Goal: Transaction & Acquisition: Subscribe to service/newsletter

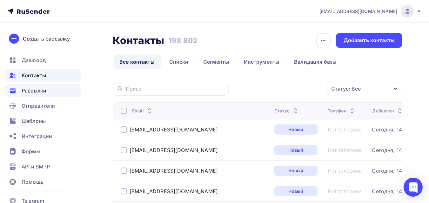
click at [36, 92] on span "Рассылки" at bounding box center [34, 91] width 25 height 8
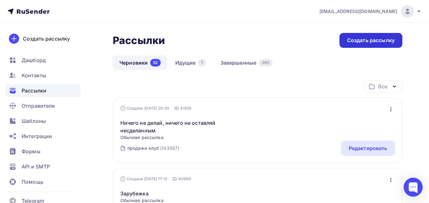
click at [382, 43] on div "Создать рассылку" at bounding box center [371, 40] width 48 height 7
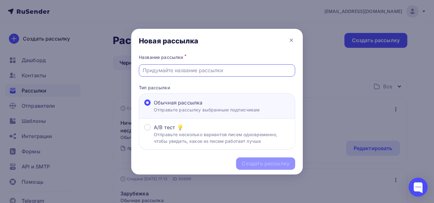
click at [229, 69] on input "text" at bounding box center [216, 71] width 149 height 8
paste input "Бесплатный семинар «Деньги» — [DATE]"
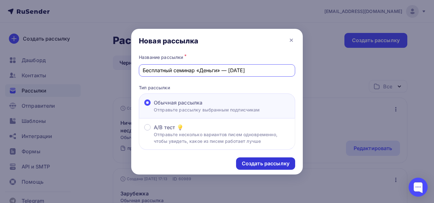
type input "Бесплатный семинар «Деньги» — [DATE]"
click at [259, 164] on div "Создать рассылку" at bounding box center [266, 163] width 48 height 7
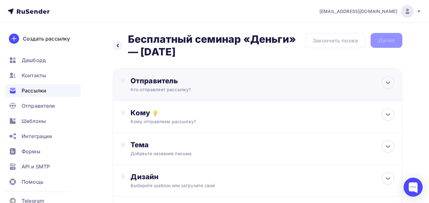
click at [180, 91] on div "Кто отправляет рассылку?" at bounding box center [192, 90] width 124 height 6
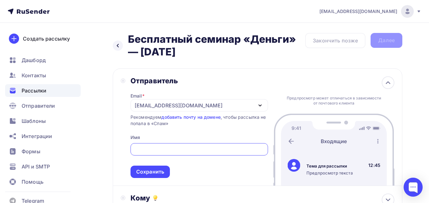
click at [181, 104] on div "[EMAIL_ADDRESS][DOMAIN_NAME]" at bounding box center [179, 106] width 88 height 8
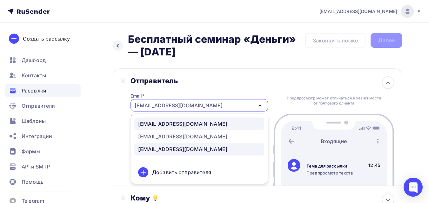
click at [181, 127] on div "[EMAIL_ADDRESS][DOMAIN_NAME]" at bounding box center [182, 124] width 89 height 8
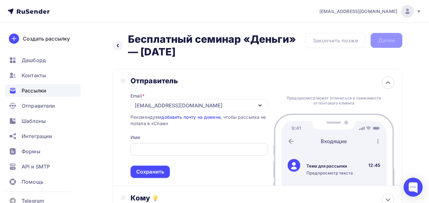
click at [162, 149] on input "text" at bounding box center [199, 150] width 130 height 8
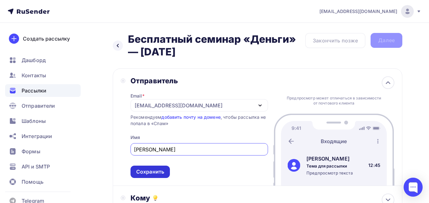
type input "[PERSON_NAME]"
click at [156, 174] on div "Сохранить" at bounding box center [150, 172] width 28 height 7
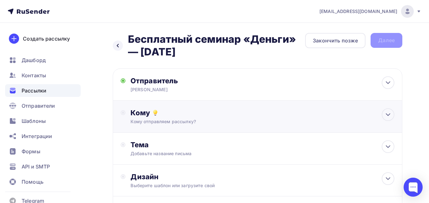
click at [202, 121] on div "Кому отправляем рассылку?" at bounding box center [248, 122] width 237 height 6
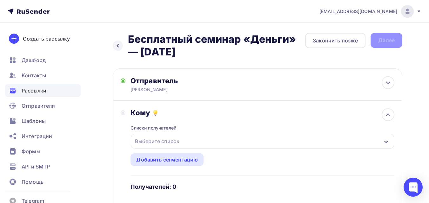
click at [199, 138] on div "Выберите список" at bounding box center [262, 141] width 263 height 15
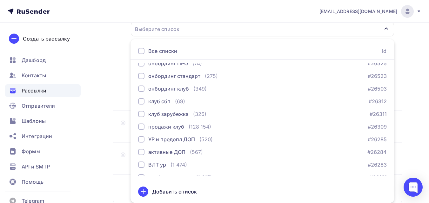
scroll to position [698, 0]
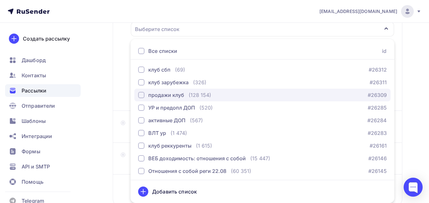
click at [189, 93] on div "(128 154)" at bounding box center [200, 95] width 23 height 8
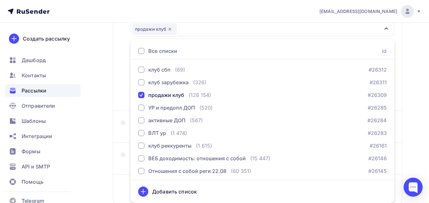
click at [112, 81] on div "Назад Бесплатный семинар «Деньги» — 9 октября Бесплатный семинар «Деньги» — 9 о…" at bounding box center [214, 79] width 429 height 337
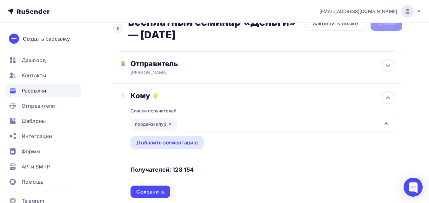
scroll to position [49, 0]
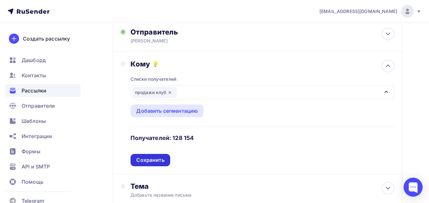
click at [146, 162] on div "Сохранить" at bounding box center [150, 160] width 28 height 7
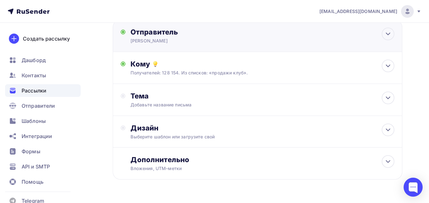
click at [200, 46] on div "Отправитель Леонид Тальпис Email * info@ut-newlightconsult.com info@ut-newlight…" at bounding box center [257, 36] width 289 height 32
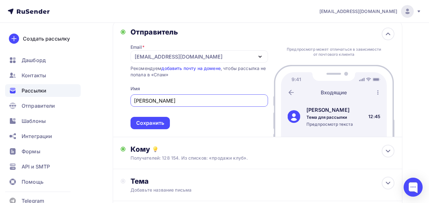
scroll to position [0, 0]
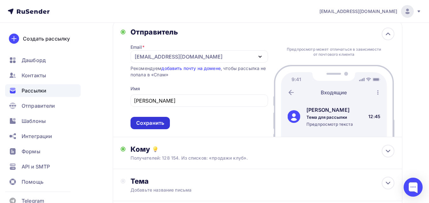
click at [156, 124] on div "Сохранить" at bounding box center [150, 123] width 28 height 7
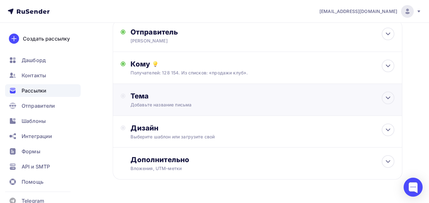
click at [155, 98] on div "Тема" at bounding box center [192, 96] width 125 height 9
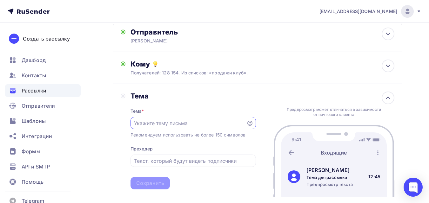
paste input "Бесплатный семинар «Деньги» — [DATE]"
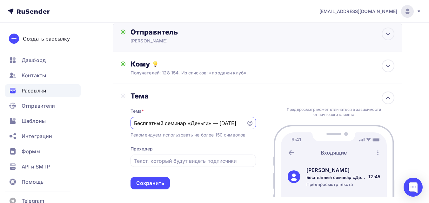
scroll to position [0, 4]
type input "Бесплатный семинар «Деньги» — [DATE]"
click at [153, 186] on div "Сохранить" at bounding box center [150, 183] width 28 height 7
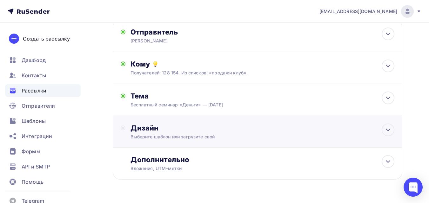
drag, startPoint x: 219, startPoint y: 129, endPoint x: 209, endPoint y: 135, distance: 10.7
click at [218, 131] on div "Дизайн" at bounding box center [262, 128] width 264 height 9
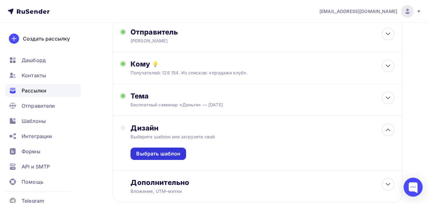
click at [171, 154] on div "Выбрать шаблон" at bounding box center [158, 153] width 44 height 7
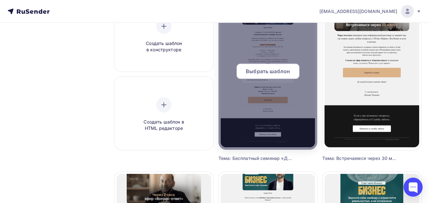
scroll to position [95, 0]
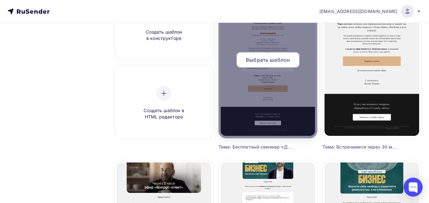
click at [286, 61] on span "Выбрать шаблон" at bounding box center [268, 60] width 44 height 8
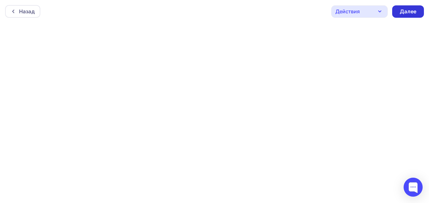
click at [403, 9] on div "Далее" at bounding box center [408, 11] width 17 height 7
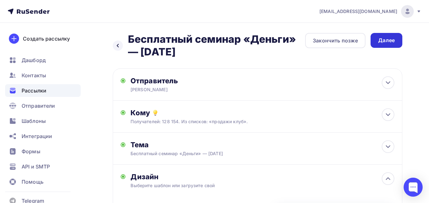
click at [390, 45] on div "Далее" at bounding box center [386, 40] width 32 height 15
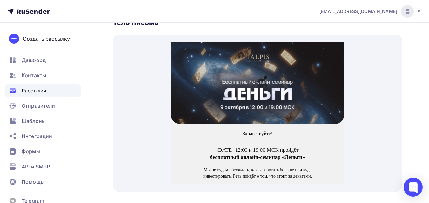
scroll to position [254, 0]
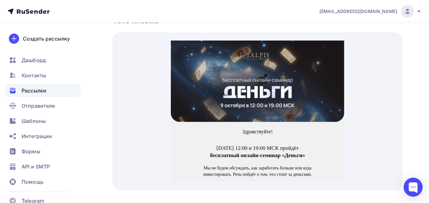
click at [257, 79] on img at bounding box center [257, 74] width 173 height 82
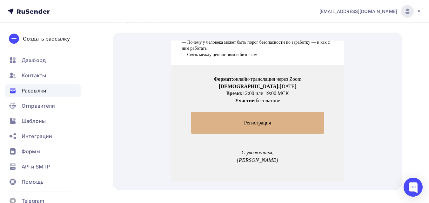
click at [245, 112] on span "Регистрация" at bounding box center [258, 115] width 134 height 22
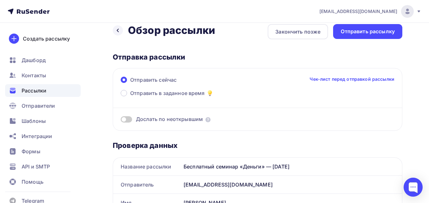
scroll to position [0, 0]
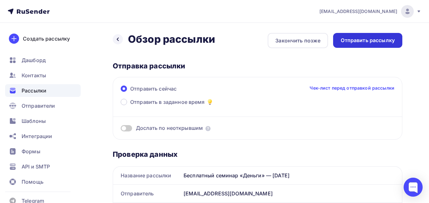
click at [387, 43] on div "Отправить рассылку" at bounding box center [368, 40] width 54 height 7
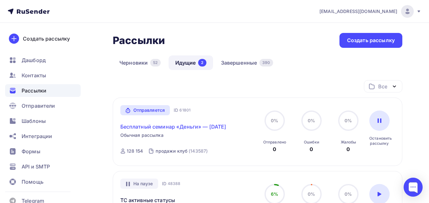
click at [157, 128] on link "Бесплатный семинар «Деньги» — [DATE]" at bounding box center [173, 127] width 106 height 8
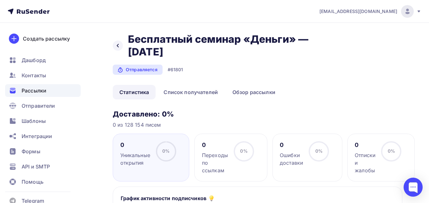
scroll to position [32, 0]
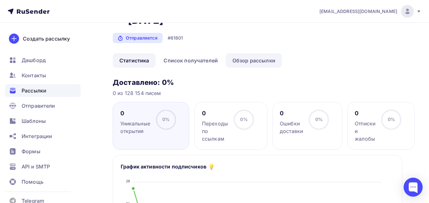
click at [263, 61] on link "Обзор рассылки" at bounding box center [254, 60] width 56 height 15
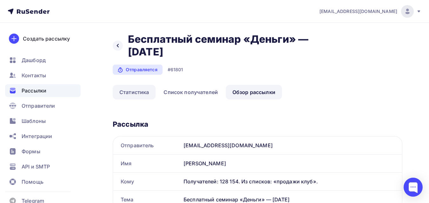
click at [142, 89] on link "Статистика" at bounding box center [134, 92] width 43 height 15
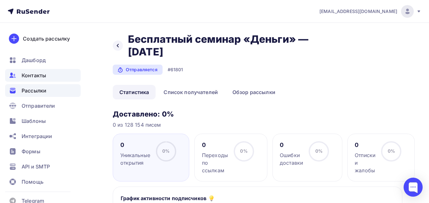
click at [42, 76] on span "Контакты" at bounding box center [34, 76] width 24 height 8
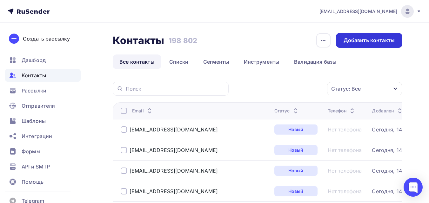
click at [367, 40] on div "Добавить контакты" at bounding box center [368, 40] width 51 height 7
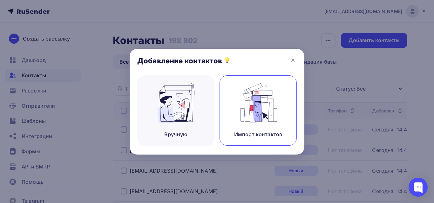
click at [245, 113] on img at bounding box center [258, 103] width 43 height 40
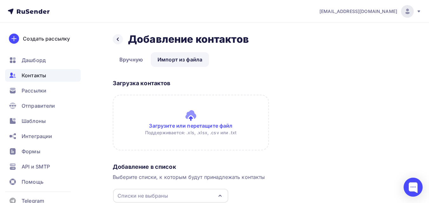
click at [219, 117] on input "file" at bounding box center [191, 123] width 156 height 56
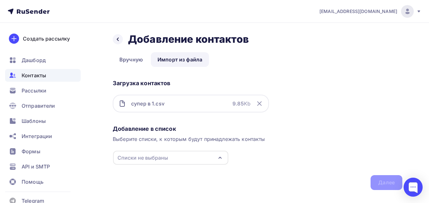
click at [208, 158] on div "Списки не выбраны" at bounding box center [170, 158] width 115 height 14
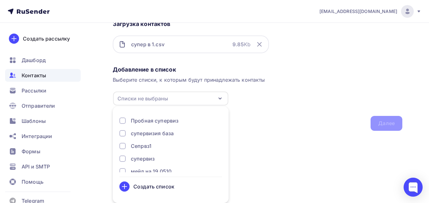
click at [169, 185] on div "Создать список" at bounding box center [153, 187] width 41 height 8
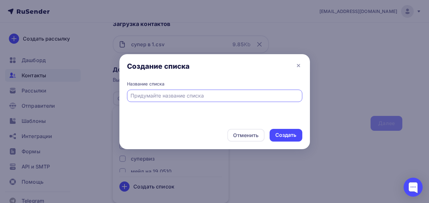
scroll to position [12, 0]
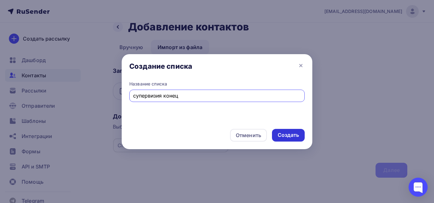
type input "супервизия конец"
click at [294, 137] on div "Создать" at bounding box center [287, 135] width 21 height 7
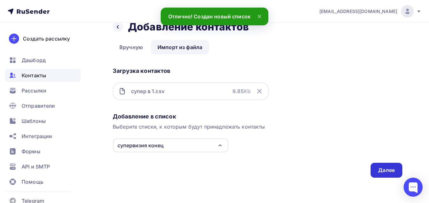
click at [383, 169] on div "Далее" at bounding box center [386, 170] width 17 height 7
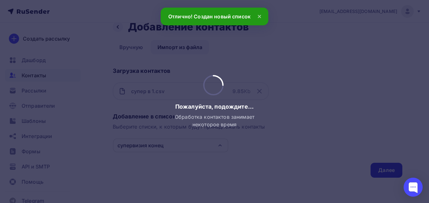
scroll to position [0, 0]
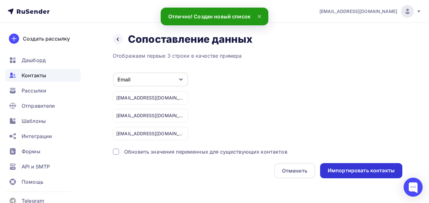
click at [358, 169] on div "Импортировать контакты" at bounding box center [361, 170] width 67 height 7
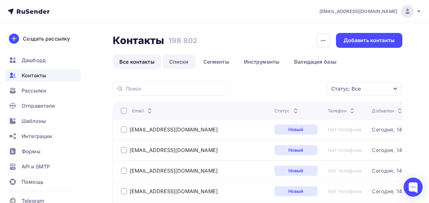
click at [180, 64] on link "Списки" at bounding box center [178, 62] width 33 height 15
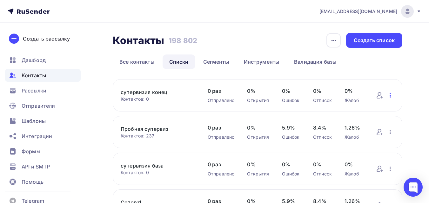
click at [389, 95] on icon "button" at bounding box center [390, 96] width 8 height 8
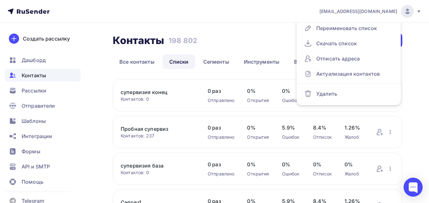
click at [271, 33] on div "Контакты Контакты 198 802 198 802 История импорта Создать список" at bounding box center [257, 40] width 289 height 15
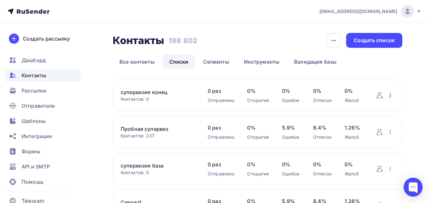
click at [389, 93] on icon "button" at bounding box center [390, 96] width 8 height 8
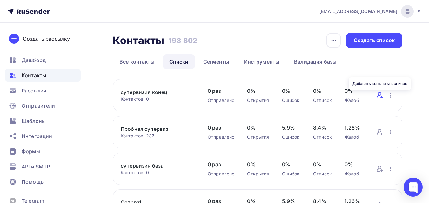
click at [381, 96] on icon at bounding box center [380, 96] width 8 height 8
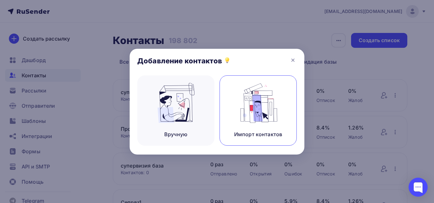
click at [269, 130] on div "Импорт контактов" at bounding box center [257, 111] width 77 height 70
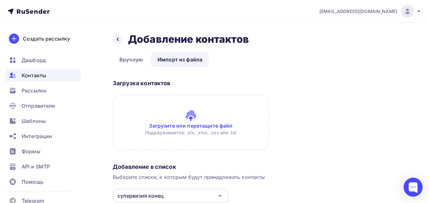
click at [201, 107] on input "file" at bounding box center [191, 123] width 156 height 56
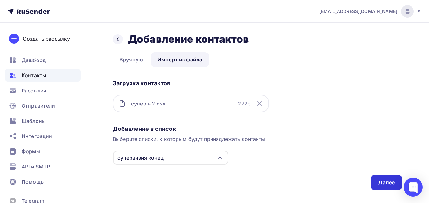
click at [390, 179] on div "Далее" at bounding box center [386, 182] width 32 height 15
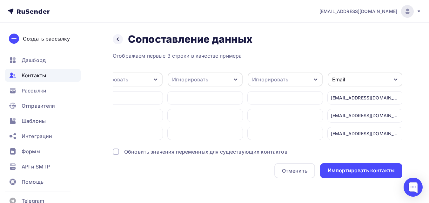
scroll to position [0, 106]
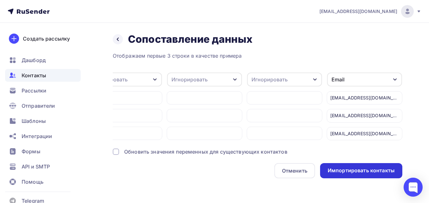
click at [364, 175] on div "Импортировать контакты" at bounding box center [361, 170] width 67 height 7
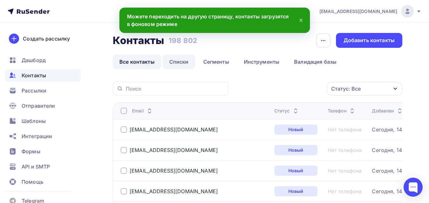
click at [184, 65] on link "Списки" at bounding box center [178, 62] width 33 height 15
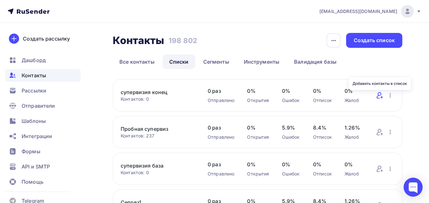
click at [380, 97] on icon at bounding box center [380, 96] width 8 height 8
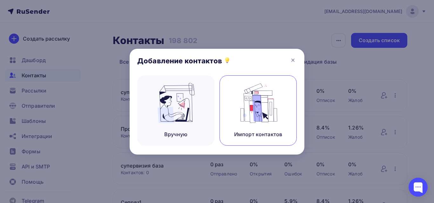
click at [243, 122] on img at bounding box center [258, 103] width 43 height 40
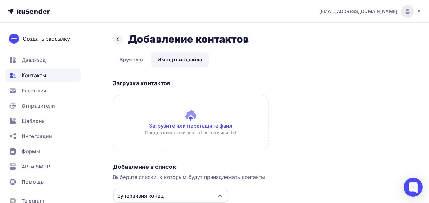
click at [189, 119] on input "file" at bounding box center [191, 123] width 156 height 56
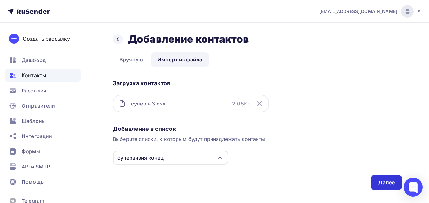
click at [385, 183] on div "Далее" at bounding box center [386, 182] width 17 height 7
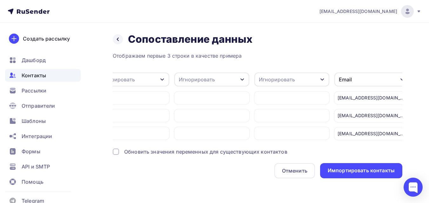
scroll to position [0, 106]
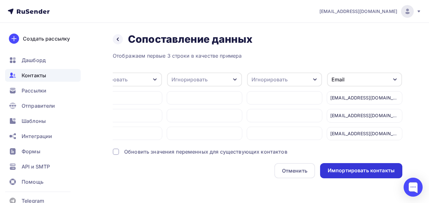
click at [382, 175] on div "Импортировать контакты" at bounding box center [361, 170] width 67 height 7
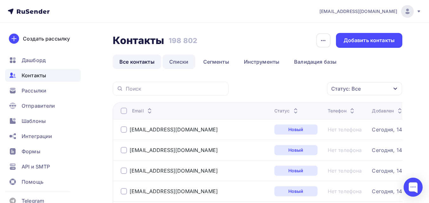
click at [189, 64] on link "Списки" at bounding box center [178, 62] width 33 height 15
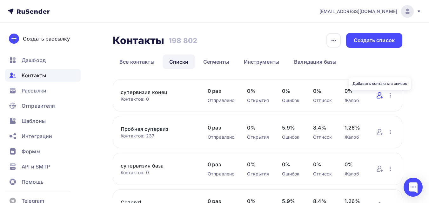
click at [379, 94] on icon at bounding box center [380, 96] width 8 height 8
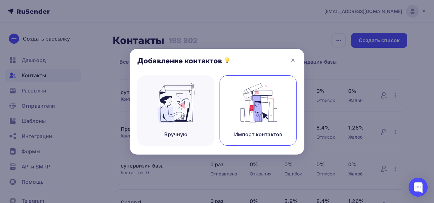
click at [270, 119] on img at bounding box center [258, 103] width 43 height 40
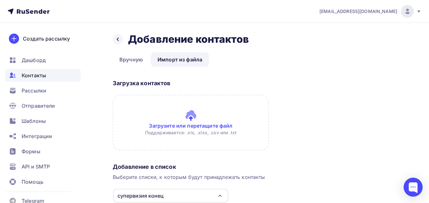
click at [200, 124] on input "file" at bounding box center [191, 123] width 156 height 56
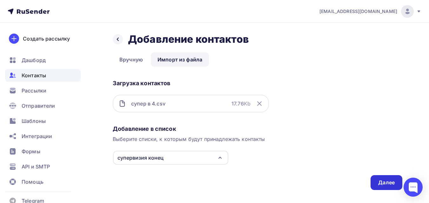
click at [379, 183] on div "Далее" at bounding box center [386, 182] width 17 height 7
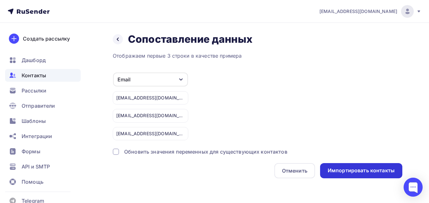
click at [356, 171] on div "Импортировать контакты" at bounding box center [361, 170] width 67 height 7
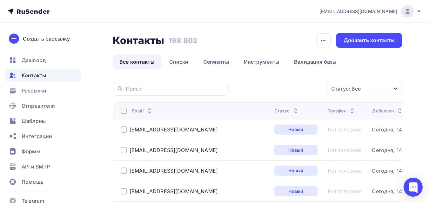
click at [356, 90] on div "Статус: Все" at bounding box center [346, 89] width 30 height 8
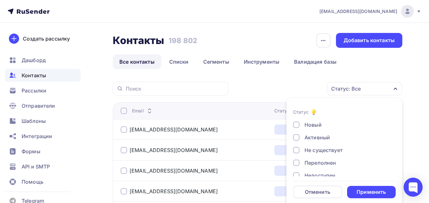
scroll to position [6, 0]
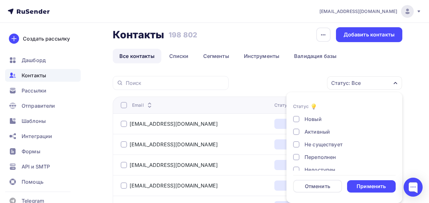
click at [319, 118] on div "Новый" at bounding box center [312, 120] width 17 height 8
drag, startPoint x: 387, startPoint y: 186, endPoint x: 384, endPoint y: 183, distance: 4.3
click at [387, 186] on div "Применить" at bounding box center [371, 187] width 49 height 12
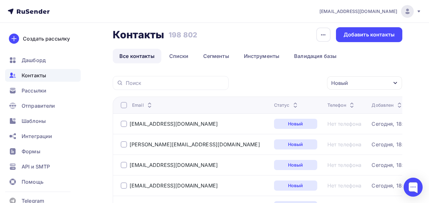
click at [375, 82] on div "Новый" at bounding box center [364, 82] width 75 height 13
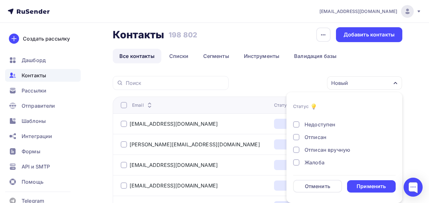
scroll to position [46, 0]
click at [321, 187] on div "Отменить" at bounding box center [317, 187] width 25 height 8
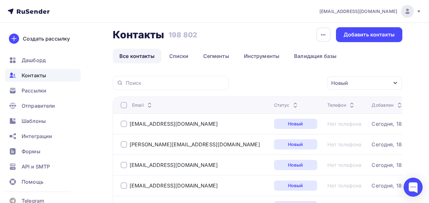
click at [372, 84] on div "Новый" at bounding box center [364, 82] width 75 height 13
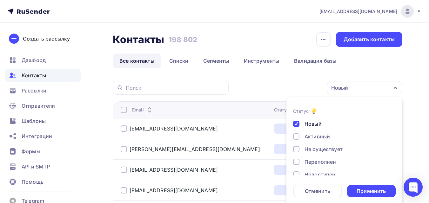
scroll to position [0, 0]
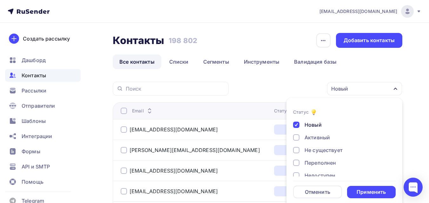
click at [250, 88] on div "Новый Статус Новый Активный Не существует Переполнен Недоступен Отписан Отписан…" at bounding box center [317, 89] width 169 height 14
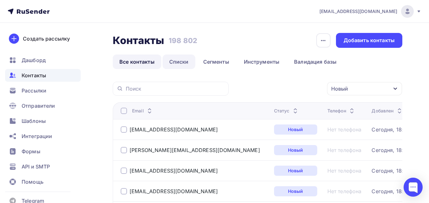
click at [191, 64] on link "Списки" at bounding box center [178, 62] width 33 height 15
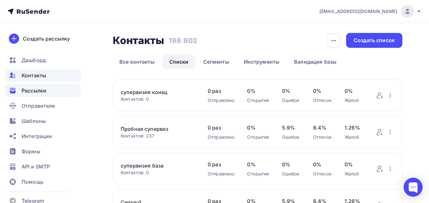
click at [59, 87] on div "Рассылки" at bounding box center [43, 90] width 76 height 13
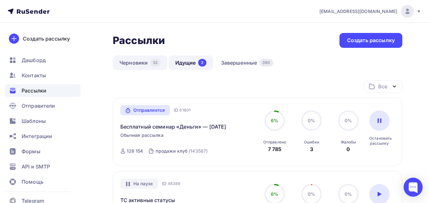
click at [146, 67] on link "Черновики 52" at bounding box center [140, 63] width 55 height 15
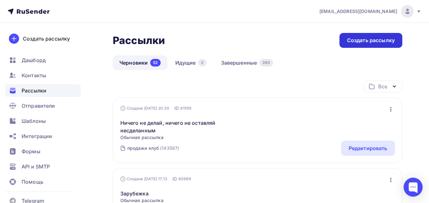
click at [388, 44] on div "Создать рассылку" at bounding box center [371, 40] width 48 height 7
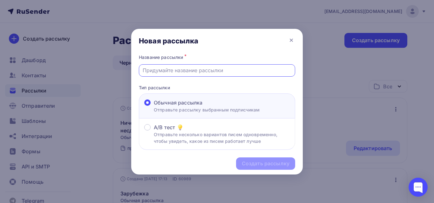
click at [209, 73] on input "text" at bounding box center [216, 71] width 149 height 8
paste input "Супервизия, полностью посвящённая работе с метафорическими картами!"
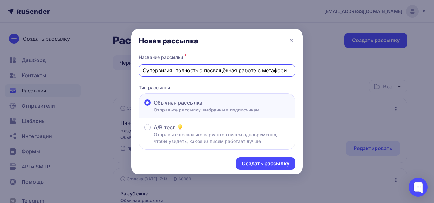
scroll to position [0, 40]
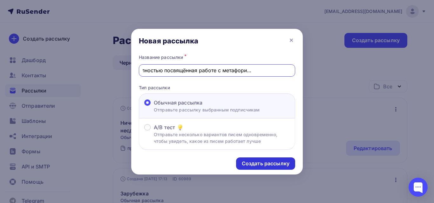
type input "Супервизия, полностью посвящённая работе с метафорическими картами!"
click at [266, 165] on div "Создать рассылку" at bounding box center [266, 163] width 48 height 7
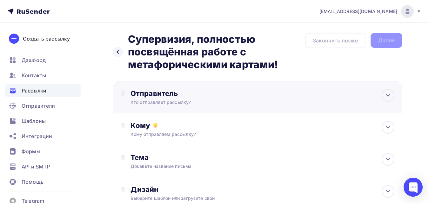
click at [255, 94] on div "Отправитель" at bounding box center [198, 93] width 137 height 9
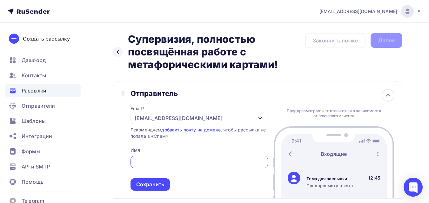
click at [216, 119] on div "[EMAIL_ADDRESS][DOMAIN_NAME]" at bounding box center [198, 118] width 137 height 12
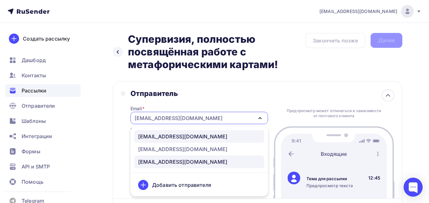
click at [216, 135] on div "[EMAIL_ADDRESS][DOMAIN_NAME]" at bounding box center [199, 137] width 122 height 8
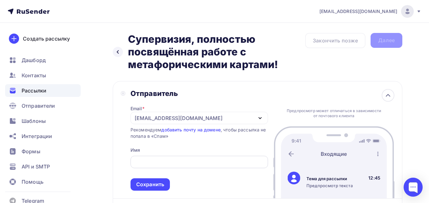
click at [198, 161] on input "text" at bounding box center [199, 163] width 130 height 8
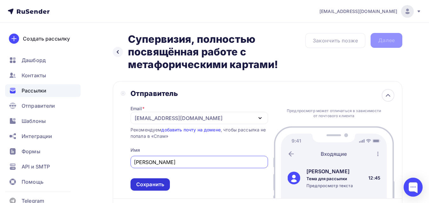
type input "[PERSON_NAME]"
click at [166, 185] on div "Сохранить" at bounding box center [149, 185] width 39 height 12
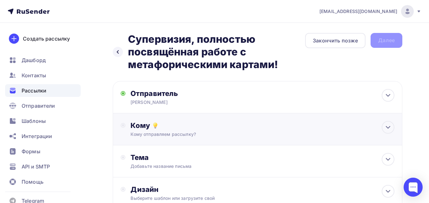
click at [221, 128] on div "Кому" at bounding box center [262, 125] width 264 height 9
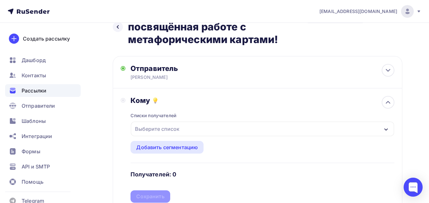
scroll to position [63, 0]
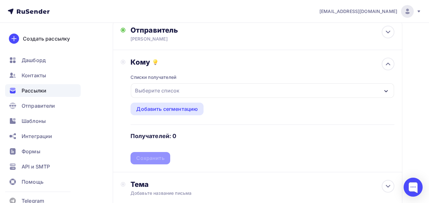
click at [291, 87] on div "Выберите список" at bounding box center [262, 90] width 263 height 15
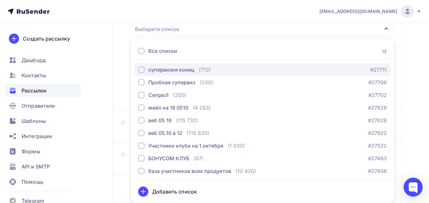
click at [289, 68] on div "супервизия конец (712) #27711" at bounding box center [262, 70] width 248 height 8
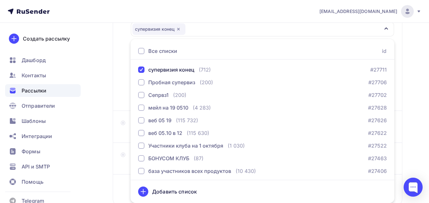
click at [103, 82] on div "Назад Супервизия, полностью посвящённая работе с метафорическими картами! Супер…" at bounding box center [214, 73] width 429 height 350
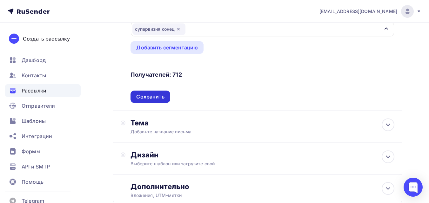
click at [153, 96] on div "Сохранить" at bounding box center [150, 96] width 28 height 7
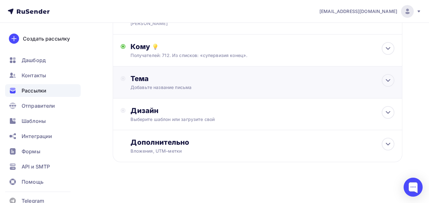
click at [195, 86] on div "Добавьте название письма" at bounding box center [186, 87] width 113 height 6
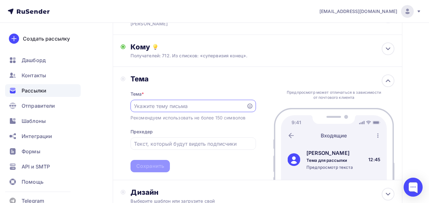
scroll to position [0, 0]
drag, startPoint x: 192, startPoint y: 102, endPoint x: 187, endPoint y: 105, distance: 6.3
click at [187, 105] on input "text" at bounding box center [188, 107] width 109 height 8
paste input "Супервизия, полностью посвящённая работе с метафорическими картами!"
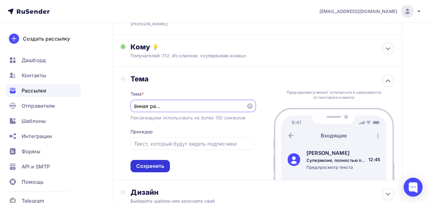
type input "Супервизия, полностью посвящённая работе с метафорическими картами!"
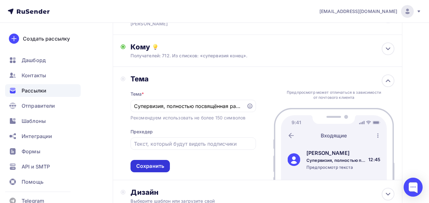
click at [148, 169] on div "Сохранить" at bounding box center [150, 166] width 28 height 7
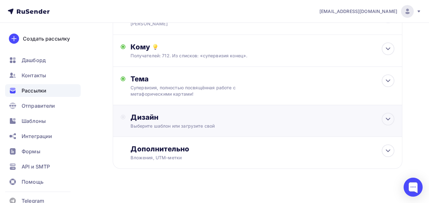
click at [193, 129] on div "Выберите шаблон или загрузите свой" at bounding box center [248, 126] width 237 height 6
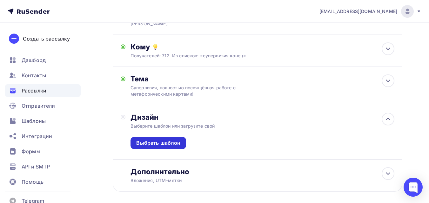
click at [173, 147] on div "Выбрать шаблон" at bounding box center [158, 143] width 44 height 7
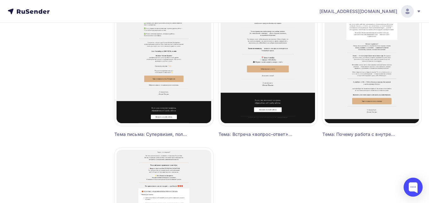
scroll to position [952, 0]
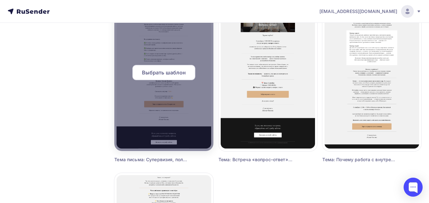
click at [146, 72] on span "Выбрать шаблон" at bounding box center [164, 73] width 44 height 8
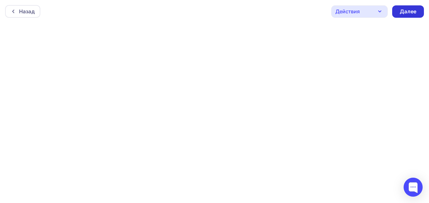
click at [413, 6] on div "Далее" at bounding box center [408, 11] width 32 height 12
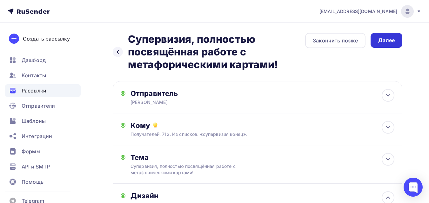
click at [390, 42] on div "Далее" at bounding box center [386, 40] width 17 height 7
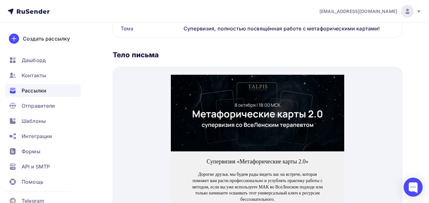
scroll to position [222, 0]
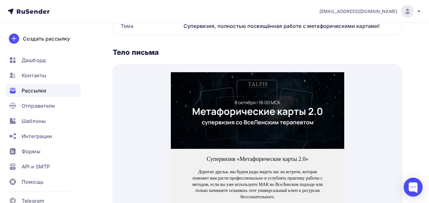
click at [277, 104] on img at bounding box center [257, 103] width 173 height 77
click at [253, 116] on img at bounding box center [257, 103] width 173 height 77
click at [266, 96] on img at bounding box center [257, 103] width 173 height 77
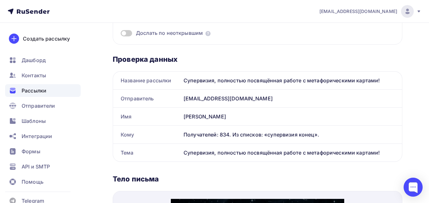
scroll to position [0, 0]
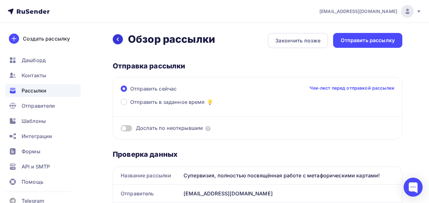
click at [117, 40] on icon at bounding box center [117, 39] width 5 height 5
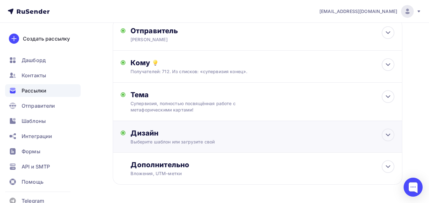
scroll to position [63, 0]
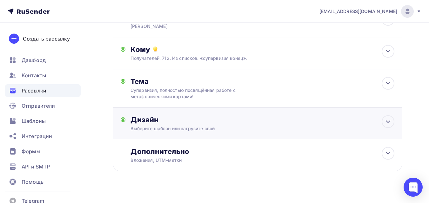
click at [246, 123] on div "Дизайн" at bounding box center [262, 120] width 264 height 9
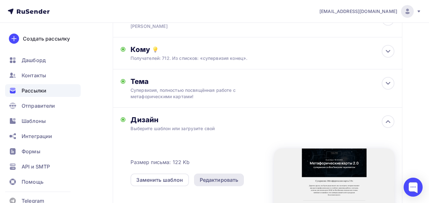
click at [209, 182] on div "Редактировать" at bounding box center [219, 180] width 39 height 8
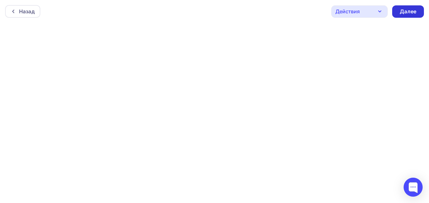
click at [415, 16] on div "Далее" at bounding box center [408, 11] width 32 height 12
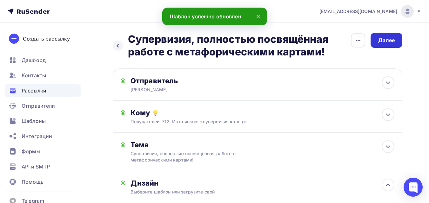
click at [390, 40] on div "Далее" at bounding box center [386, 40] width 17 height 7
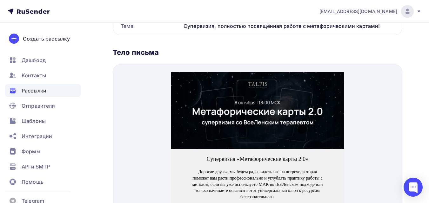
scroll to position [254, 0]
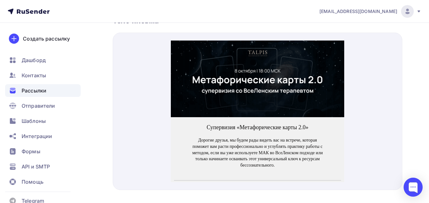
click at [251, 70] on img at bounding box center [257, 71] width 173 height 77
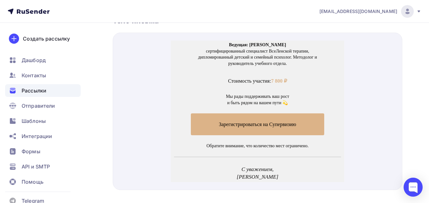
scroll to position [317, 0]
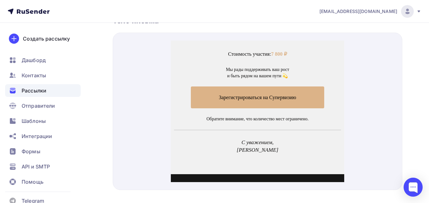
click at [261, 92] on span "Зарегистрироваться на Супервизию" at bounding box center [258, 90] width 134 height 22
click at [293, 96] on span "Зарегистрироваться на Супервизию" at bounding box center [258, 90] width 134 height 22
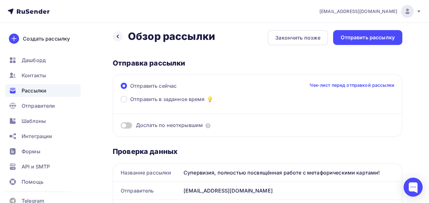
scroll to position [0, 0]
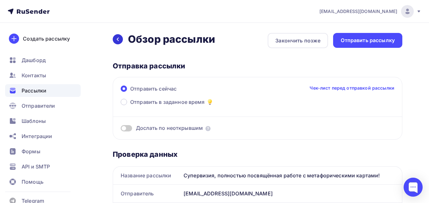
click at [119, 38] on icon at bounding box center [117, 39] width 5 height 5
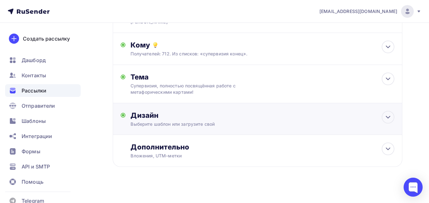
scroll to position [73, 0]
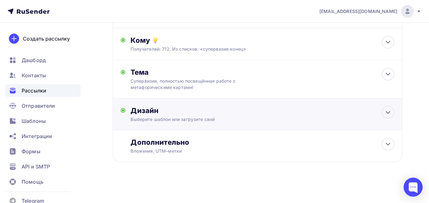
click at [244, 111] on div "Дизайн" at bounding box center [262, 110] width 264 height 9
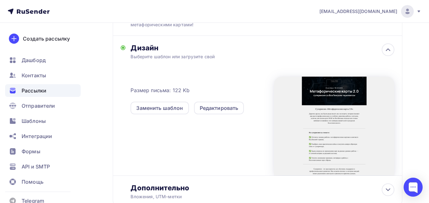
scroll to position [136, 0]
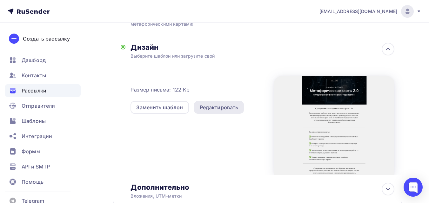
click at [229, 108] on div "Редактировать" at bounding box center [219, 108] width 39 height 8
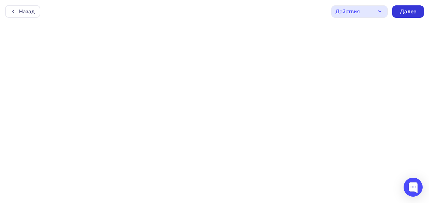
click at [406, 11] on div "Далее" at bounding box center [408, 11] width 17 height 7
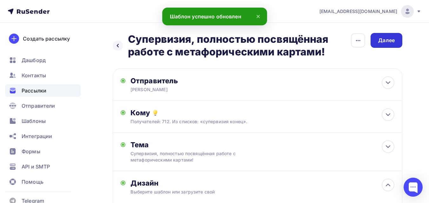
click at [379, 39] on div "Далее" at bounding box center [386, 40] width 17 height 7
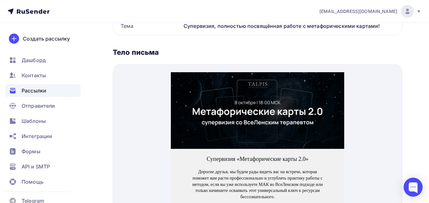
scroll to position [254, 0]
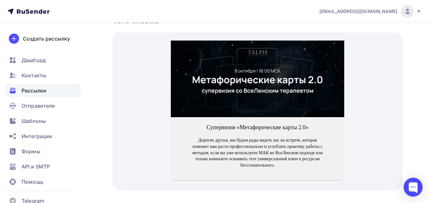
click at [275, 70] on img at bounding box center [257, 71] width 173 height 77
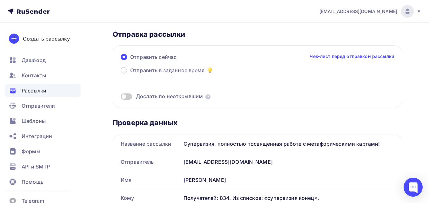
scroll to position [0, 0]
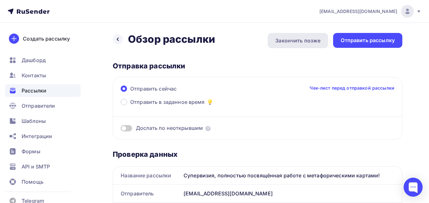
click at [304, 39] on div "Закончить позже" at bounding box center [297, 41] width 45 height 8
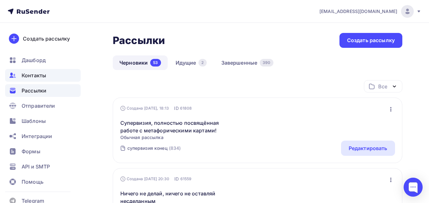
click at [60, 75] on div "Контакты" at bounding box center [43, 75] width 76 height 13
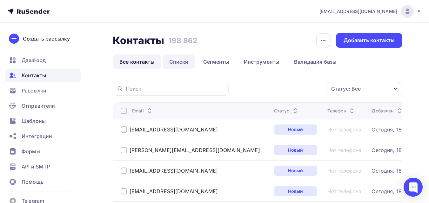
click at [179, 62] on link "Списки" at bounding box center [178, 62] width 33 height 15
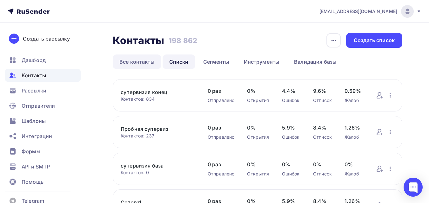
click at [150, 61] on link "Все контакты" at bounding box center [137, 62] width 49 height 15
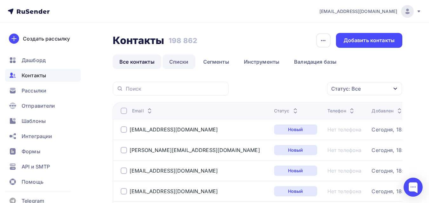
click at [189, 61] on link "Списки" at bounding box center [178, 62] width 33 height 15
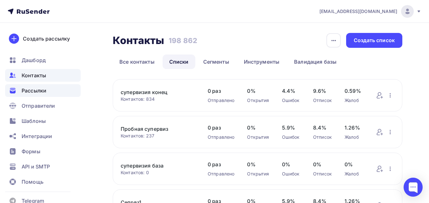
click at [49, 91] on div "Рассылки" at bounding box center [43, 90] width 76 height 13
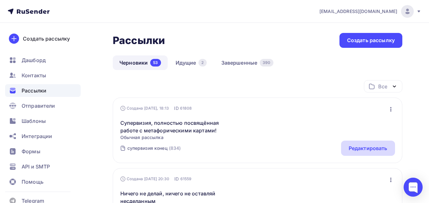
click at [382, 146] on div "Редактировать" at bounding box center [367, 149] width 39 height 8
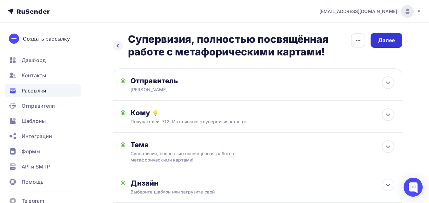
click at [392, 42] on div "Далее" at bounding box center [386, 40] width 17 height 7
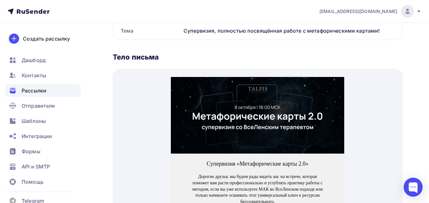
scroll to position [222, 0]
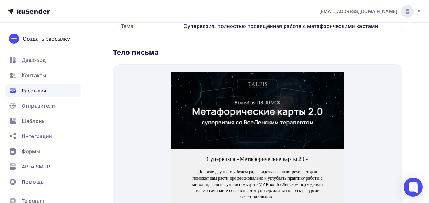
click at [272, 102] on img at bounding box center [257, 103] width 173 height 77
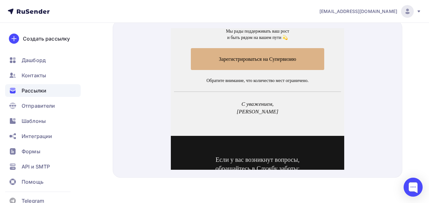
scroll to position [349, 0]
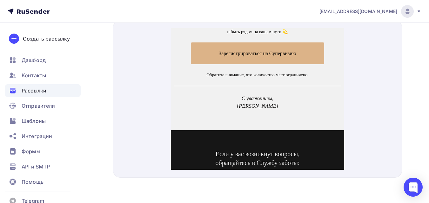
click at [269, 47] on span "Зарегистрироваться на Супервизию" at bounding box center [258, 46] width 134 height 22
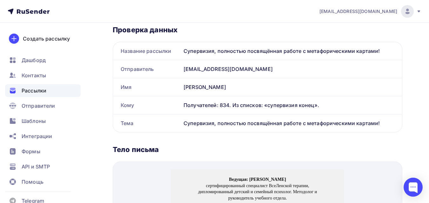
scroll to position [12, 0]
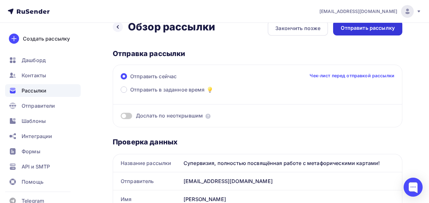
click at [375, 28] on div "Отправить рассылку" at bounding box center [368, 27] width 54 height 7
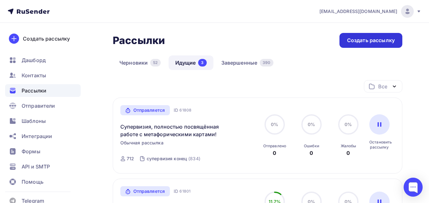
click at [378, 43] on div "Создать рассылку" at bounding box center [371, 40] width 48 height 7
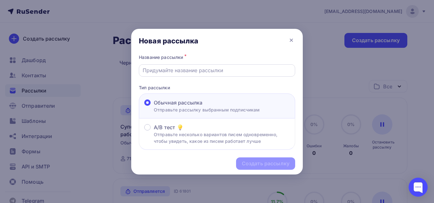
click at [180, 75] on div at bounding box center [217, 70] width 156 height 12
click at [182, 70] on input "text" at bounding box center [216, 71] width 149 height 8
paste input "Как попасть туда, где все выборы возможны"
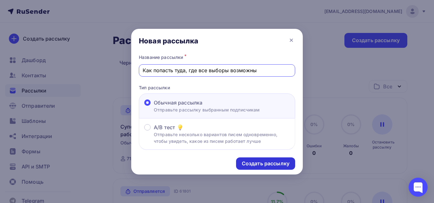
type input "Как попасть туда, где все выборы возможны"
click at [288, 161] on div "Создать рассылку" at bounding box center [266, 163] width 48 height 7
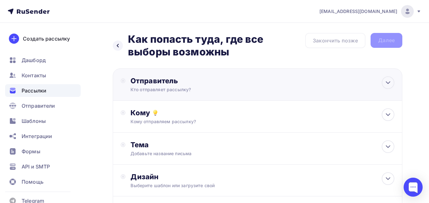
click at [231, 93] on div "Отправитель Кто отправляет рассылку? Email * [EMAIL_ADDRESS][DOMAIN_NAME] [EMAI…" at bounding box center [257, 85] width 289 height 32
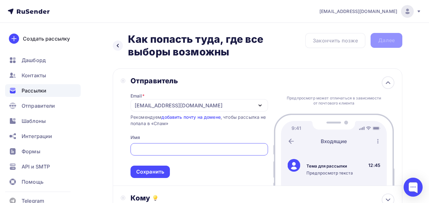
click at [217, 104] on div "[EMAIL_ADDRESS][DOMAIN_NAME]" at bounding box center [198, 105] width 137 height 12
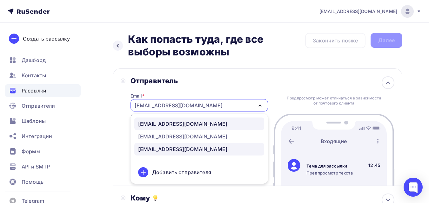
click at [215, 126] on div "[EMAIL_ADDRESS][DOMAIN_NAME]" at bounding box center [199, 124] width 122 height 8
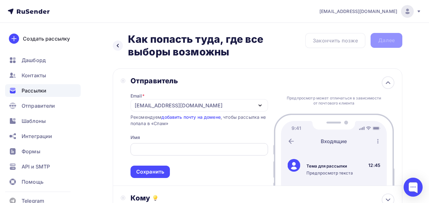
click at [187, 149] on input "text" at bounding box center [199, 150] width 130 height 8
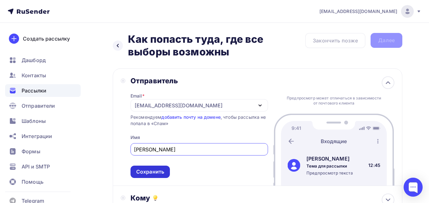
type input "[PERSON_NAME]"
click at [161, 169] on div "Сохранить" at bounding box center [150, 172] width 28 height 7
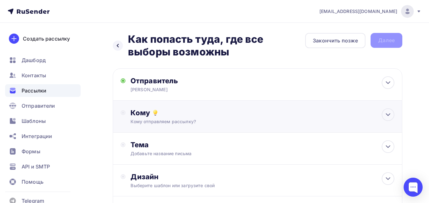
click at [201, 107] on div "Кому Кому отправляем рассылку? Списки получателей Выберите список Все списки id…" at bounding box center [257, 117] width 289 height 32
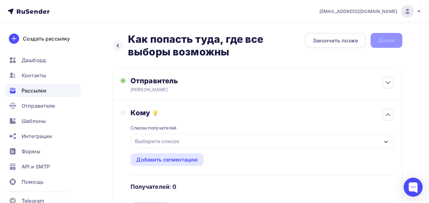
click at [180, 136] on div "Выберите список" at bounding box center [157, 141] width 50 height 11
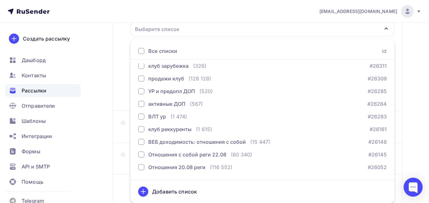
scroll to position [730, 0]
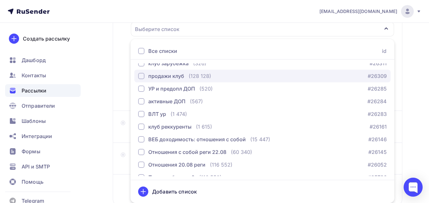
click at [192, 77] on div "(128 128)" at bounding box center [200, 76] width 23 height 8
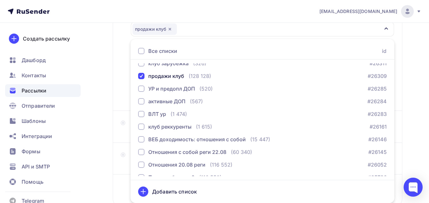
click at [106, 85] on div "Назад Как попасть туда, где все выборы возможны Как попасть туда, где все выбор…" at bounding box center [214, 79] width 429 height 337
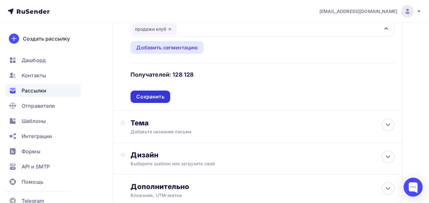
click at [151, 96] on div "Сохранить" at bounding box center [150, 96] width 28 height 7
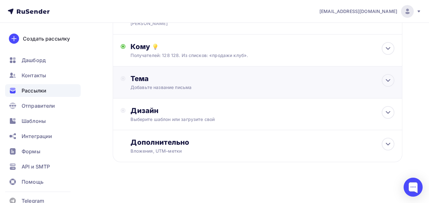
click at [198, 86] on div "Добавьте название письма" at bounding box center [186, 87] width 113 height 6
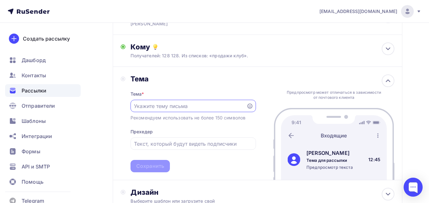
scroll to position [0, 0]
paste input "Как попасть туда, где все выборы возможны"
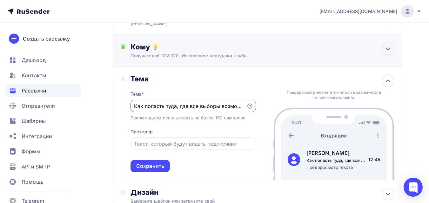
scroll to position [0, 5]
type input "Как попасть туда, где все выборы возможны"
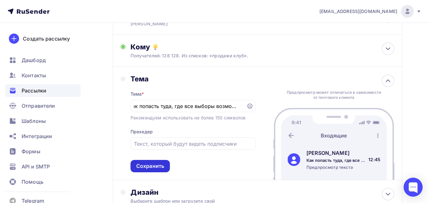
click at [140, 162] on div "Сохранить" at bounding box center [149, 166] width 39 height 12
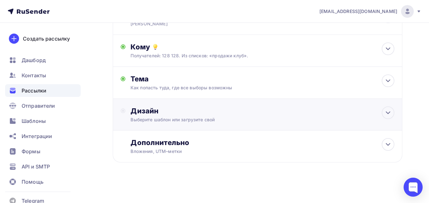
click at [189, 118] on div "Выберите шаблон или загрузите свой" at bounding box center [248, 120] width 237 height 6
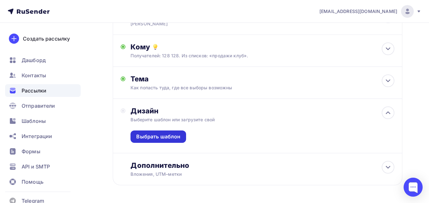
click at [176, 137] on div "Выбрать шаблон" at bounding box center [158, 136] width 44 height 7
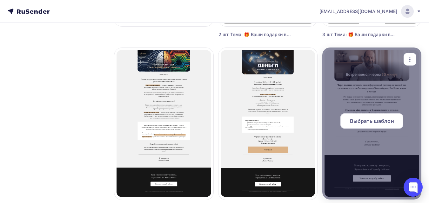
scroll to position [222, 0]
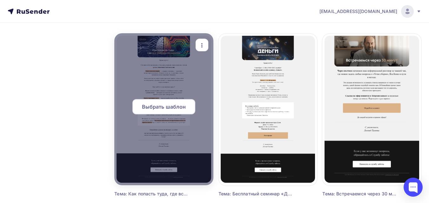
click at [151, 142] on div at bounding box center [163, 109] width 99 height 152
click at [181, 103] on span "Выбрать шаблон" at bounding box center [164, 107] width 44 height 8
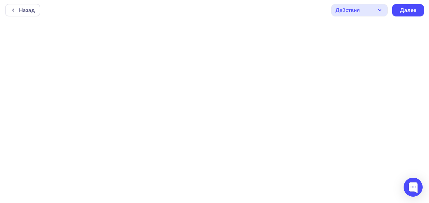
scroll to position [2, 0]
click at [406, 8] on div "Далее" at bounding box center [408, 9] width 17 height 7
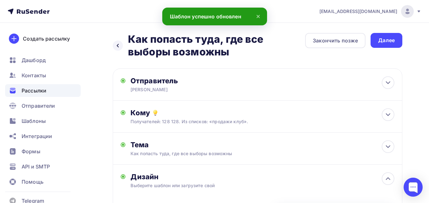
click at [382, 36] on div "Далее" at bounding box center [386, 40] width 32 height 15
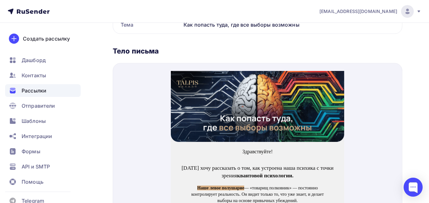
scroll to position [254, 0]
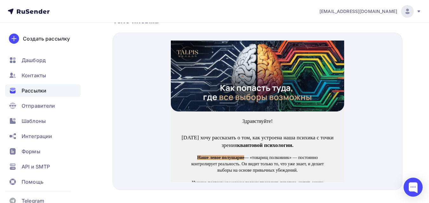
click at [300, 84] on img at bounding box center [257, 68] width 173 height 71
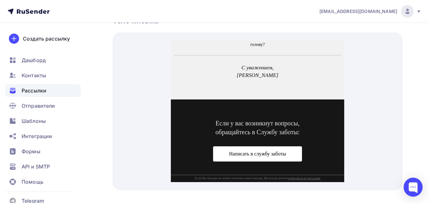
scroll to position [349, 0]
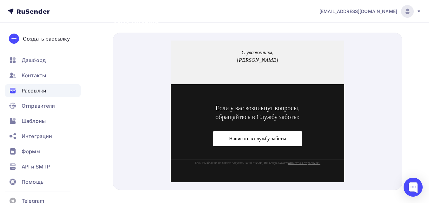
click at [257, 138] on span "Написать в службу заботы" at bounding box center [257, 131] width 89 height 15
click at [261, 133] on span "Написать в службу заботы" at bounding box center [257, 131] width 57 height 5
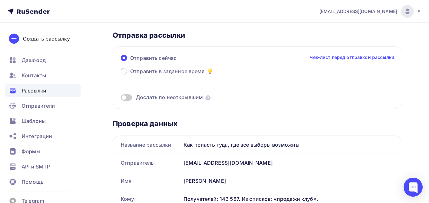
scroll to position [0, 0]
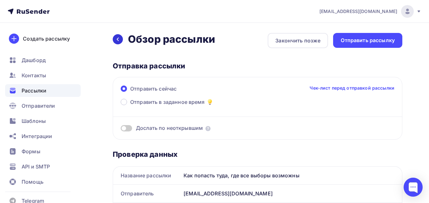
click at [120, 37] on icon at bounding box center [117, 39] width 5 height 5
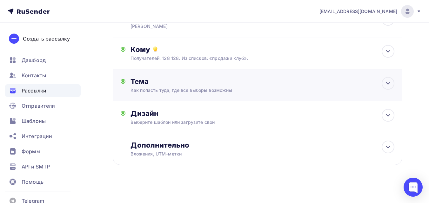
scroll to position [66, 0]
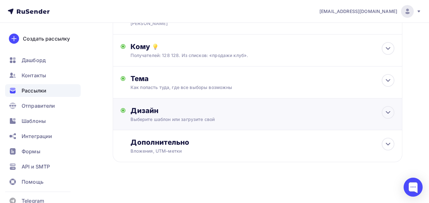
click at [272, 119] on div "Выберите шаблон или загрузите свой" at bounding box center [248, 119] width 237 height 6
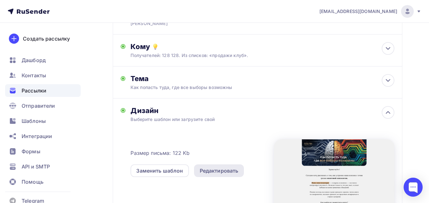
click at [233, 166] on div "Редактировать" at bounding box center [219, 171] width 50 height 13
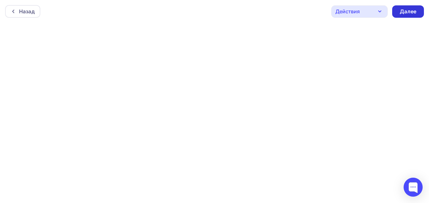
click at [409, 11] on div "Далее" at bounding box center [408, 11] width 17 height 7
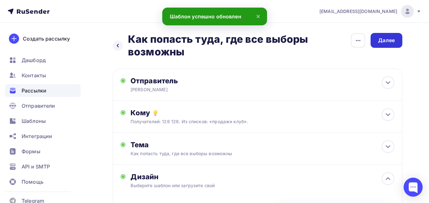
click at [391, 44] on div "Далее" at bounding box center [386, 40] width 17 height 7
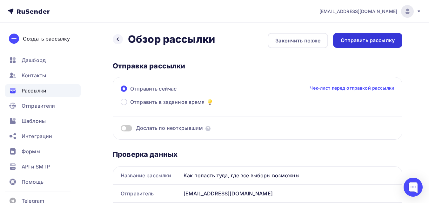
click at [382, 41] on div "Отправить рассылку" at bounding box center [368, 40] width 54 height 7
